Goal: Task Accomplishment & Management: Manage account settings

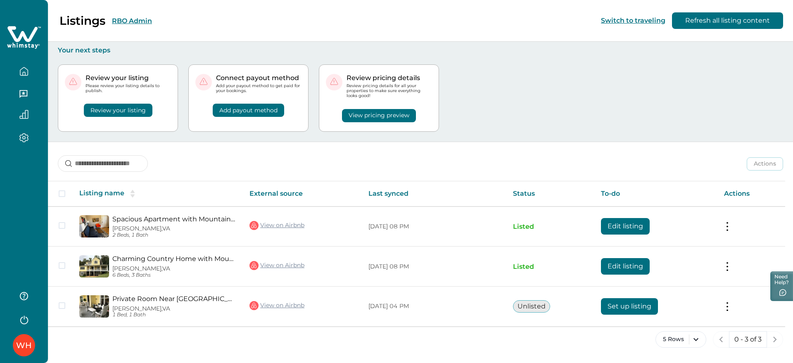
click at [133, 19] on button "RBO Admin" at bounding box center [132, 21] width 40 height 8
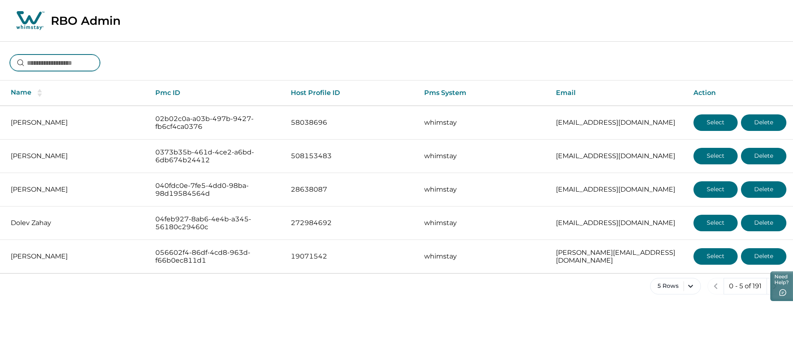
click at [64, 60] on input at bounding box center [55, 63] width 90 height 17
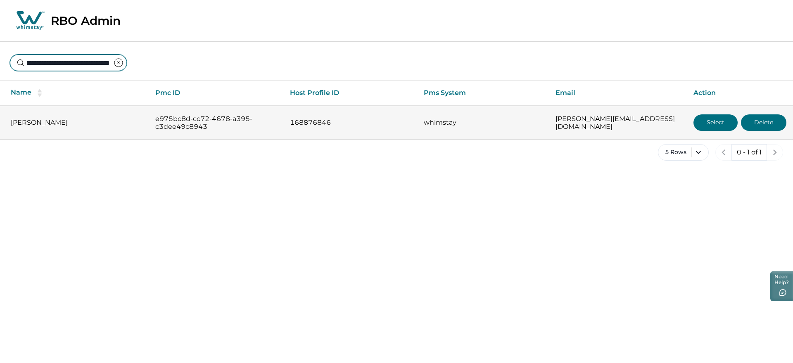
type input "**********"
click at [708, 123] on button "Select" at bounding box center [716, 122] width 44 height 17
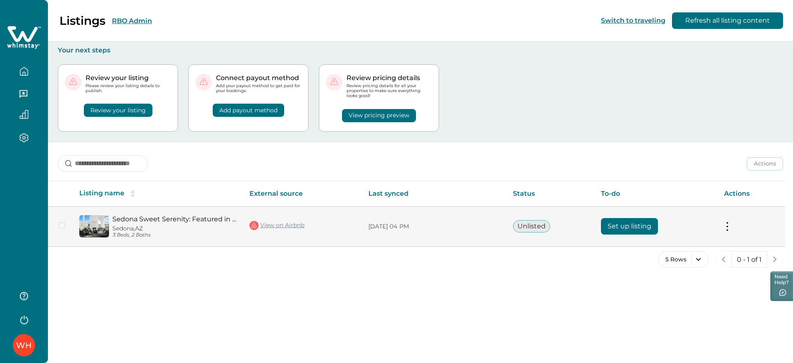
click at [627, 230] on button "Set up listing" at bounding box center [629, 226] width 57 height 17
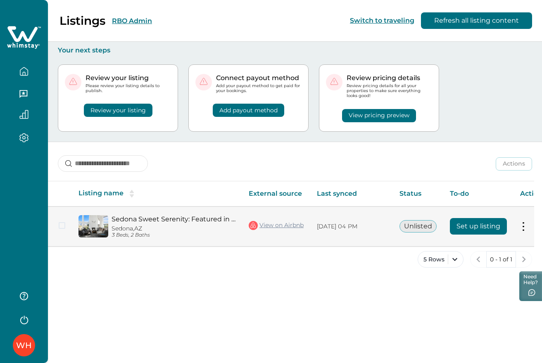
click at [459, 229] on button "Set up listing" at bounding box center [478, 226] width 57 height 17
click at [481, 228] on button "Set up listing" at bounding box center [478, 226] width 57 height 17
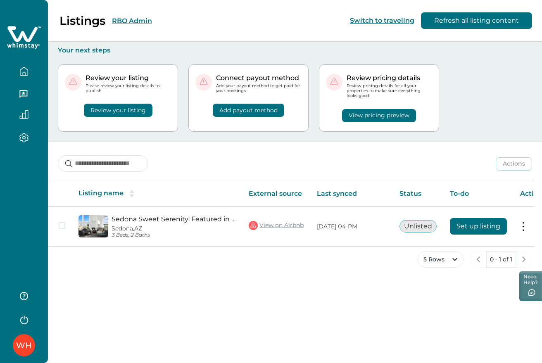
click at [123, 21] on button "RBO Admin" at bounding box center [132, 21] width 40 height 8
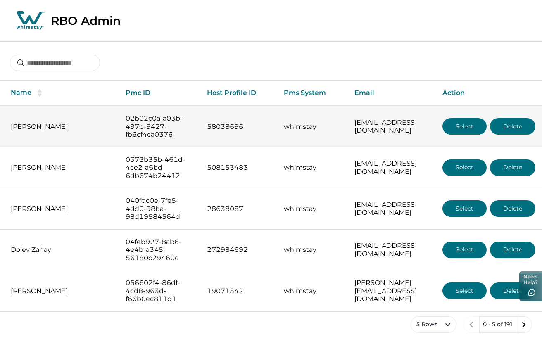
click at [466, 126] on button "Select" at bounding box center [464, 126] width 44 height 17
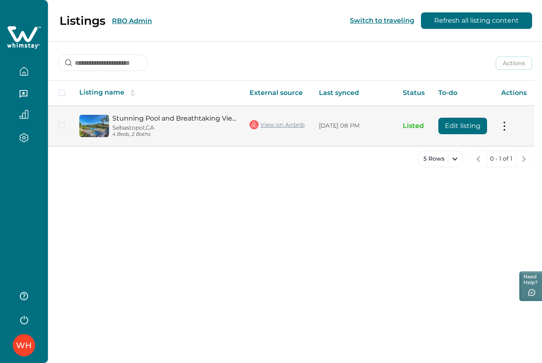
click at [470, 121] on button "Edit listing" at bounding box center [462, 126] width 49 height 17
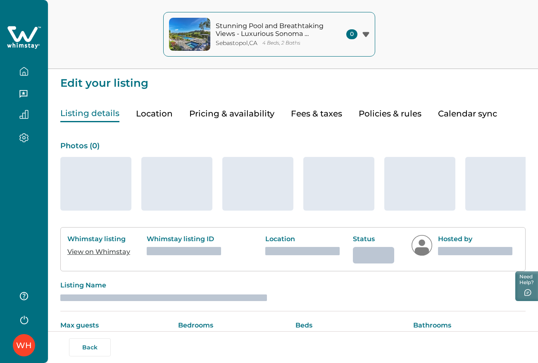
click at [379, 115] on button "Policies & rules" at bounding box center [390, 113] width 63 height 17
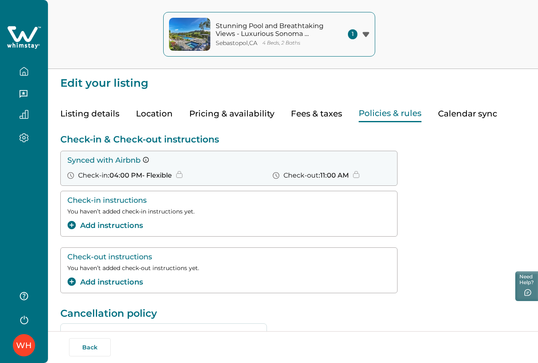
click at [29, 38] on icon at bounding box center [22, 34] width 30 height 16
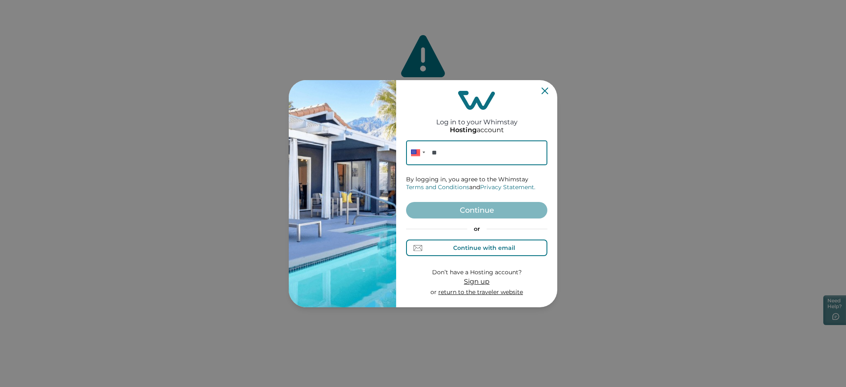
click at [473, 248] on div "Continue with email" at bounding box center [484, 248] width 62 height 7
click at [449, 157] on input at bounding box center [476, 152] width 141 height 25
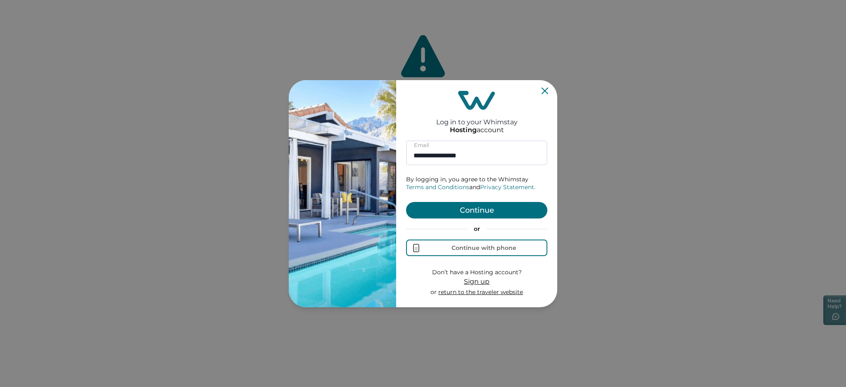
type input "**********"
click at [476, 211] on button "Continue" at bounding box center [476, 210] width 141 height 17
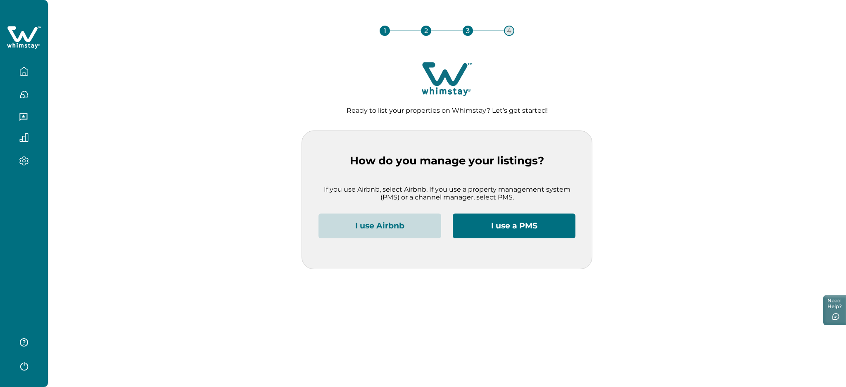
click at [29, 363] on icon "button" at bounding box center [24, 365] width 12 height 12
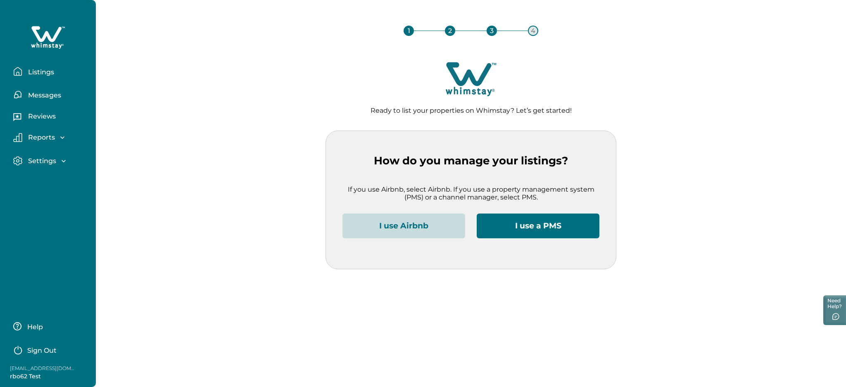
click at [37, 352] on p "Sign Out" at bounding box center [41, 351] width 29 height 8
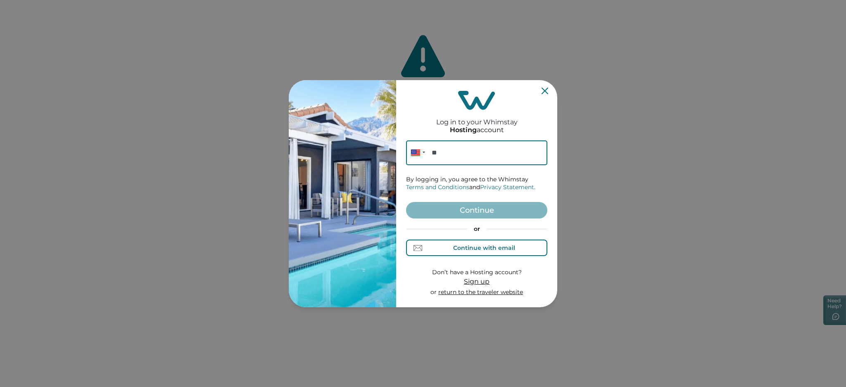
click at [468, 249] on div "Continue with email" at bounding box center [484, 248] width 62 height 7
click at [447, 154] on input at bounding box center [476, 152] width 141 height 25
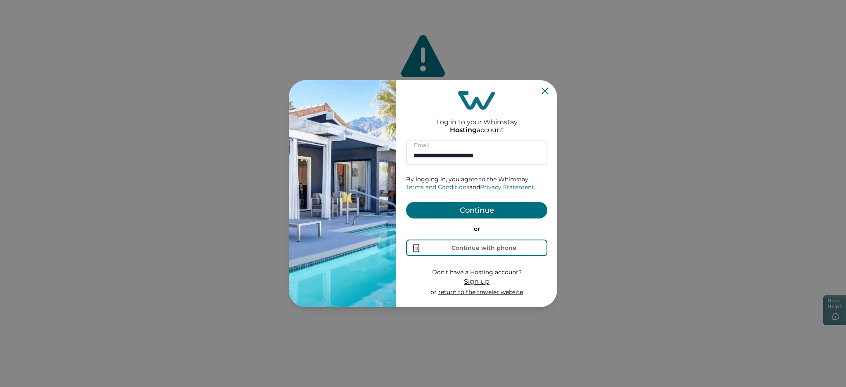
type input "**********"
click at [455, 209] on button "Continue" at bounding box center [476, 210] width 141 height 17
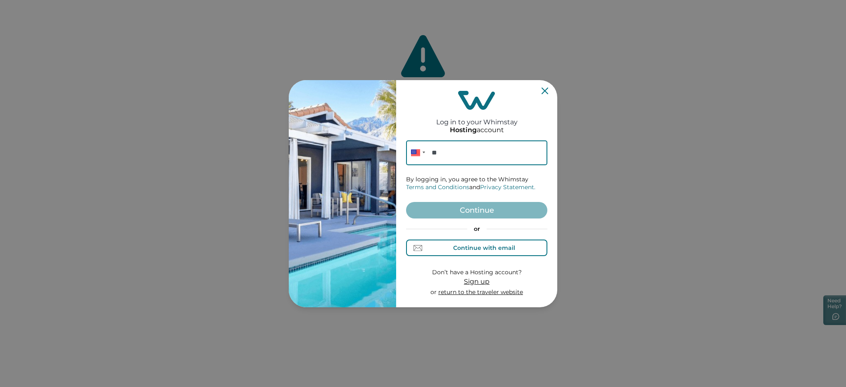
click at [475, 253] on button "Continue with email" at bounding box center [476, 248] width 141 height 17
click at [445, 154] on input at bounding box center [476, 152] width 141 height 25
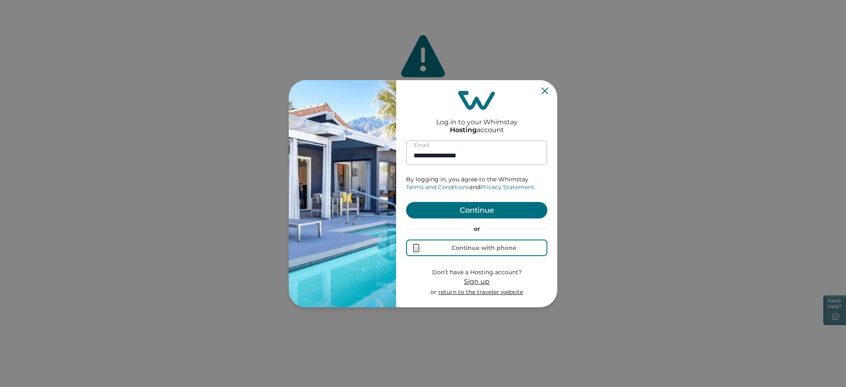
type input "**********"
click at [406, 202] on button "Continue" at bounding box center [476, 210] width 141 height 17
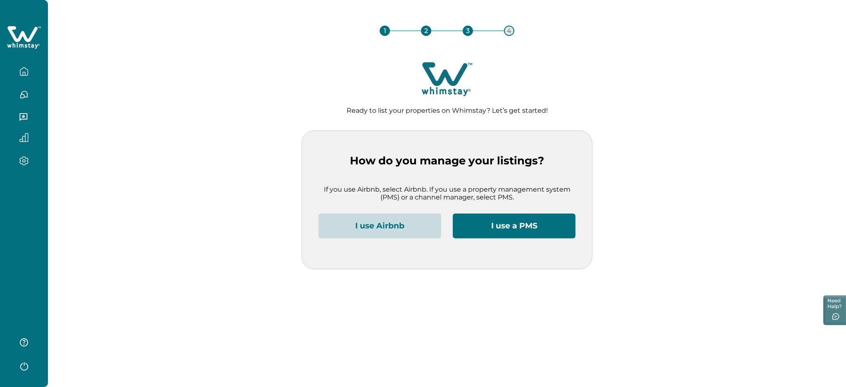
click at [24, 368] on icon "button" at bounding box center [24, 365] width 12 height 12
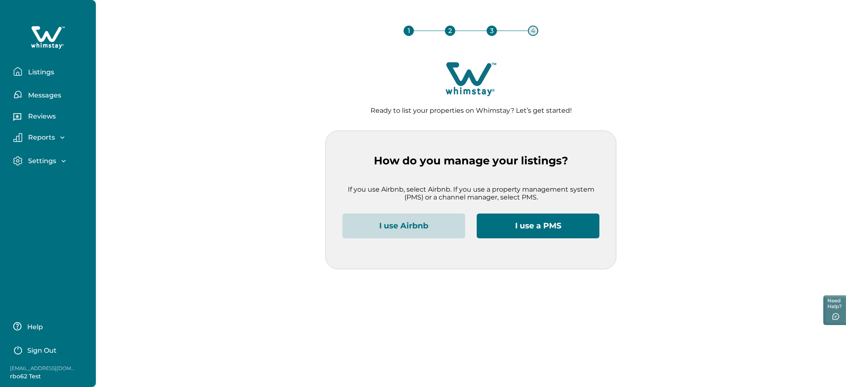
click at [45, 348] on p "Sign Out" at bounding box center [41, 351] width 29 height 8
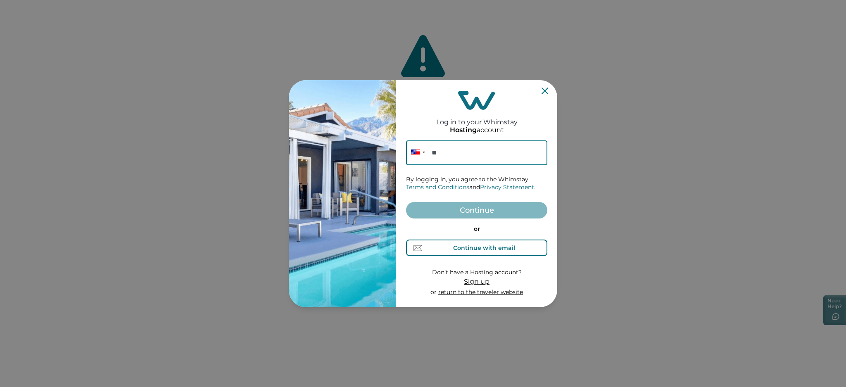
click at [458, 250] on div "Continue with email" at bounding box center [484, 248] width 62 height 7
click at [436, 154] on input at bounding box center [476, 152] width 141 height 25
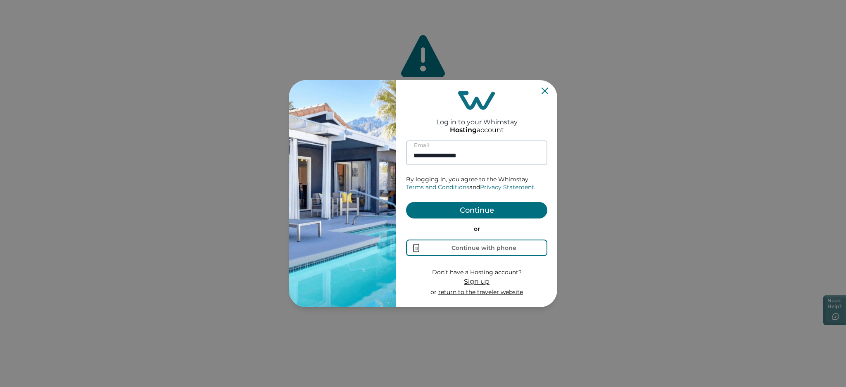
type input "**********"
click at [406, 202] on button "Continue" at bounding box center [476, 210] width 141 height 17
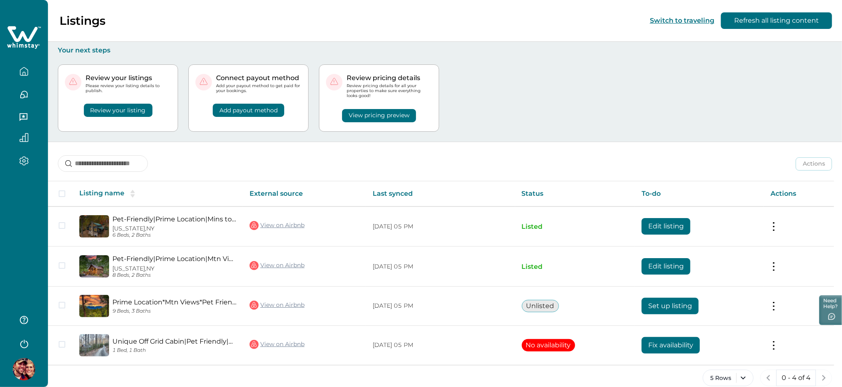
click at [235, 78] on p "Connect payout method" at bounding box center [259, 78] width 86 height 8
drag, startPoint x: 235, startPoint y: 78, endPoint x: 275, endPoint y: 75, distance: 40.2
click at [275, 75] on p "Connect payout method" at bounding box center [259, 78] width 86 height 8
copy p "Connect payout method"
